Goal: Task Accomplishment & Management: Use online tool/utility

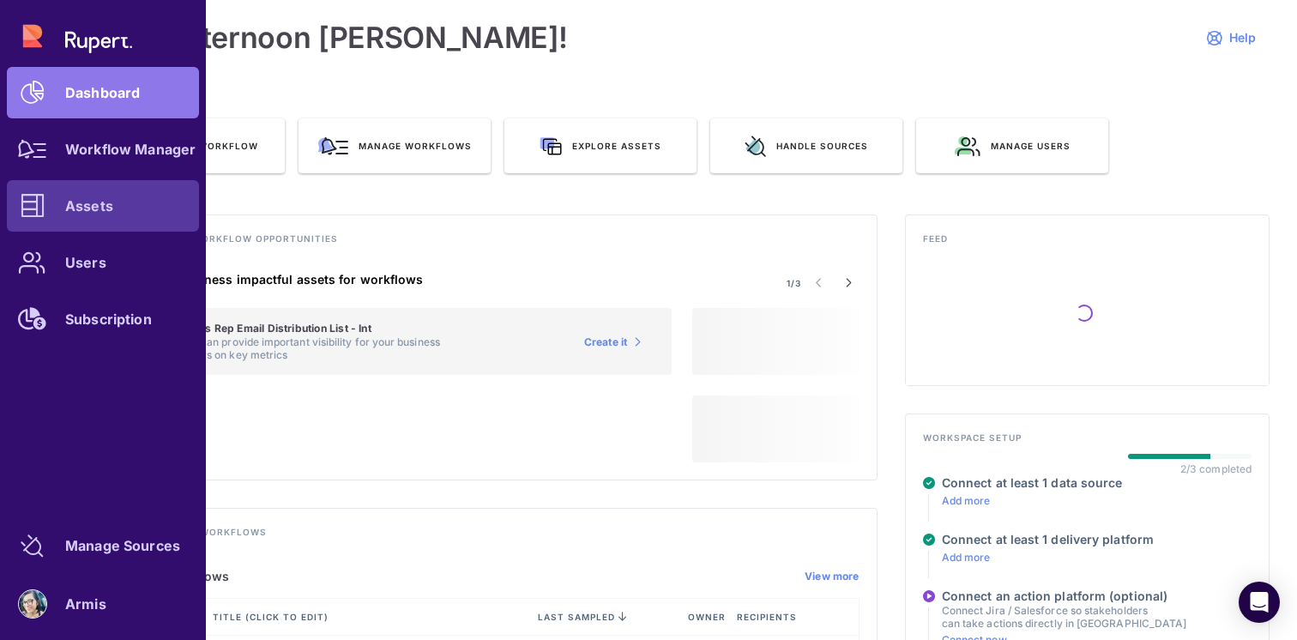
click at [34, 214] on icon at bounding box center [33, 206] width 24 height 24
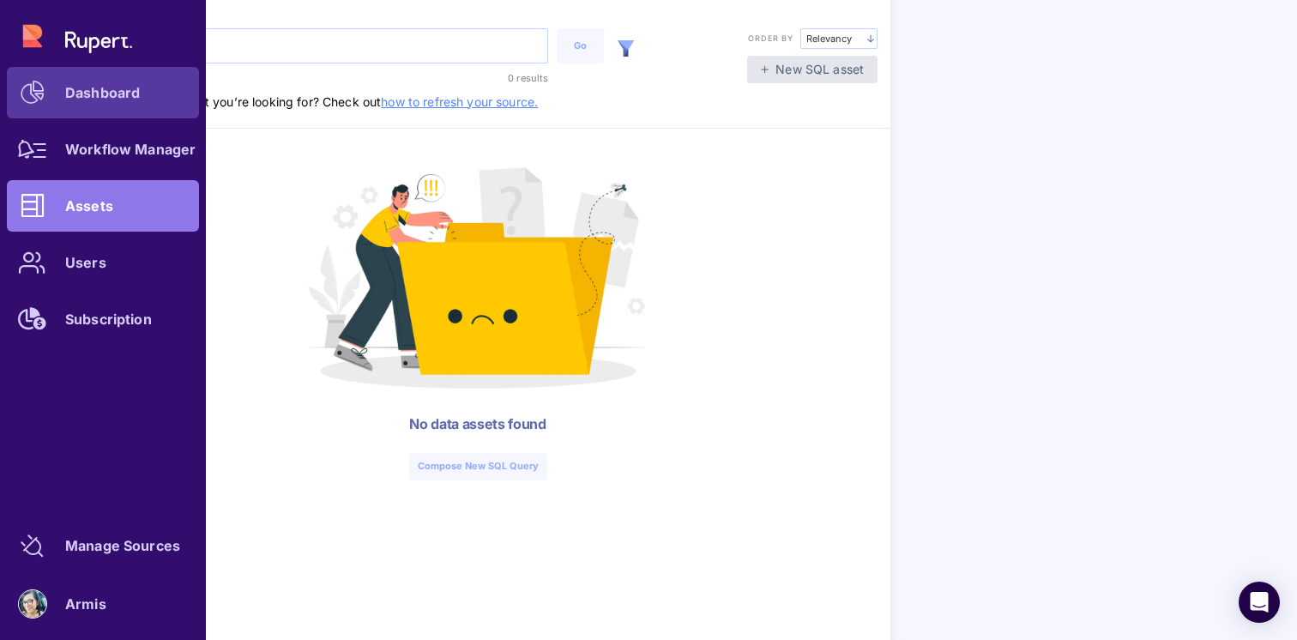
click at [44, 86] on icon at bounding box center [33, 93] width 24 height 24
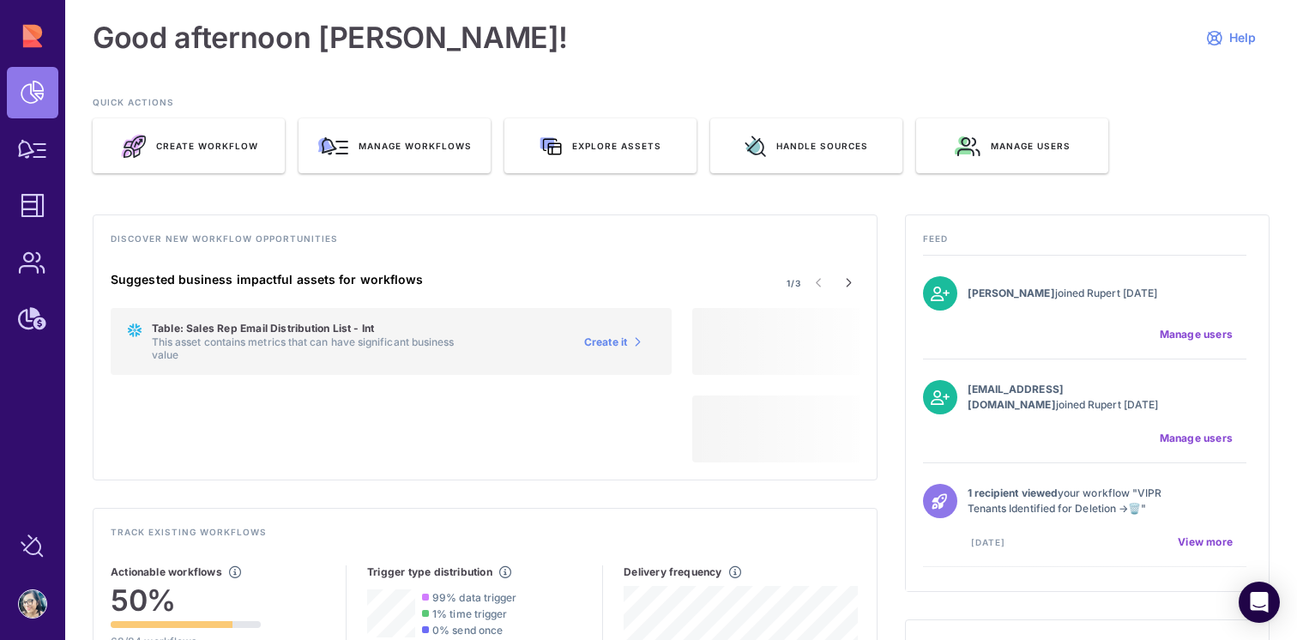
click at [247, 115] on h3 "QUICK ACTIONS" at bounding box center [681, 107] width 1176 height 22
click at [247, 147] on span "Create Workflow" at bounding box center [207, 146] width 102 height 12
